Goal: Task Accomplishment & Management: Manage account settings

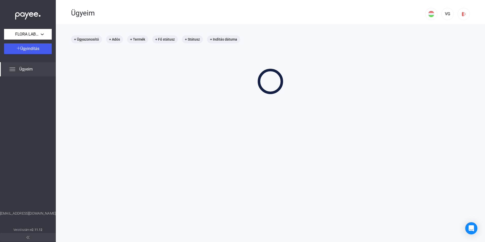
click at [240, 110] on main "+ Ügyazonosító + Adós + Termék + Fő státusz + Státusz + Indítás dátuma" at bounding box center [270, 145] width 429 height 242
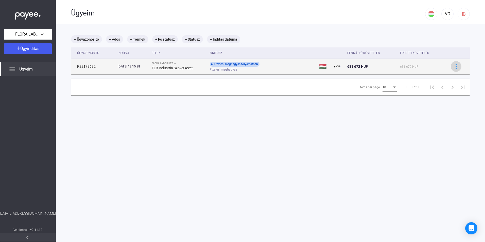
click at [453, 64] on img at bounding box center [455, 66] width 5 height 5
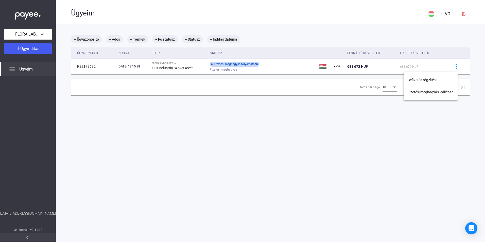
click at [31, 12] on div at bounding box center [242, 121] width 485 height 242
click at [15, 70] on img at bounding box center [12, 69] width 6 height 6
click at [461, 14] on img at bounding box center [463, 13] width 5 height 5
